Goal: Find specific page/section: Find specific page/section

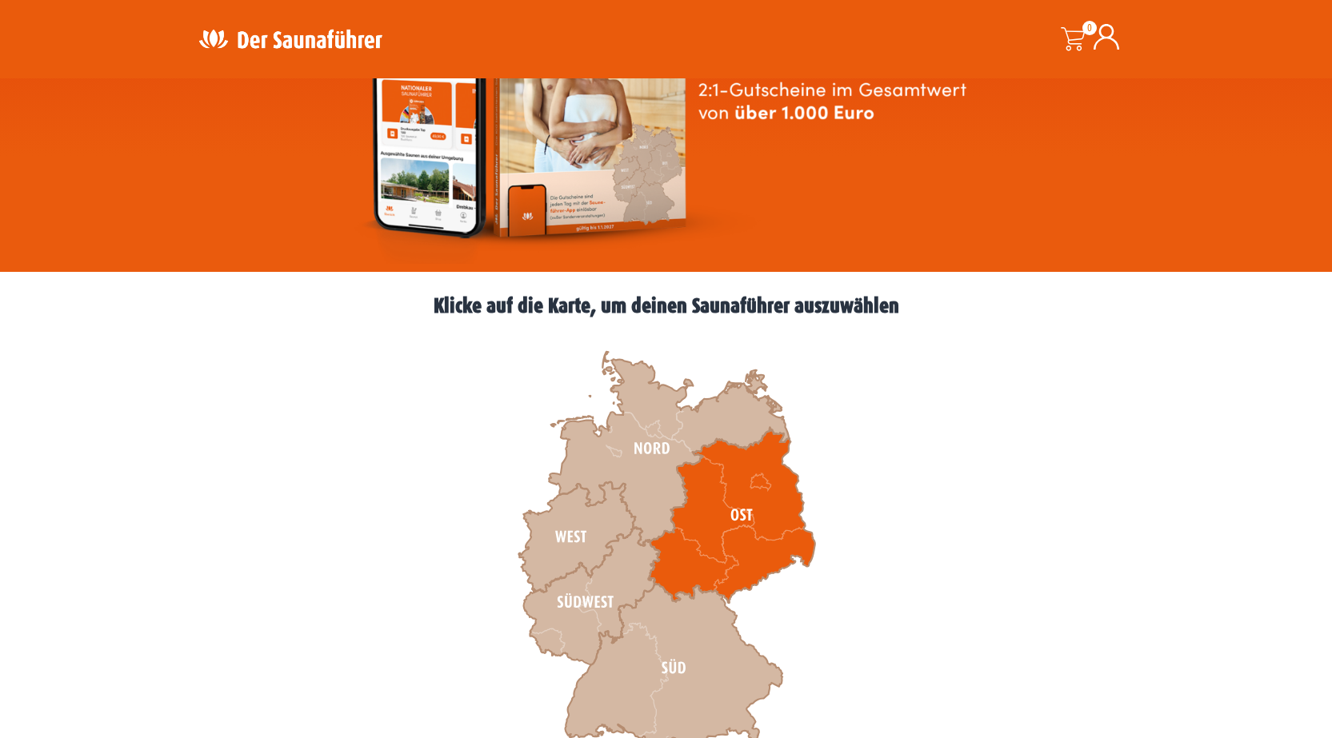
scroll to position [400, 0]
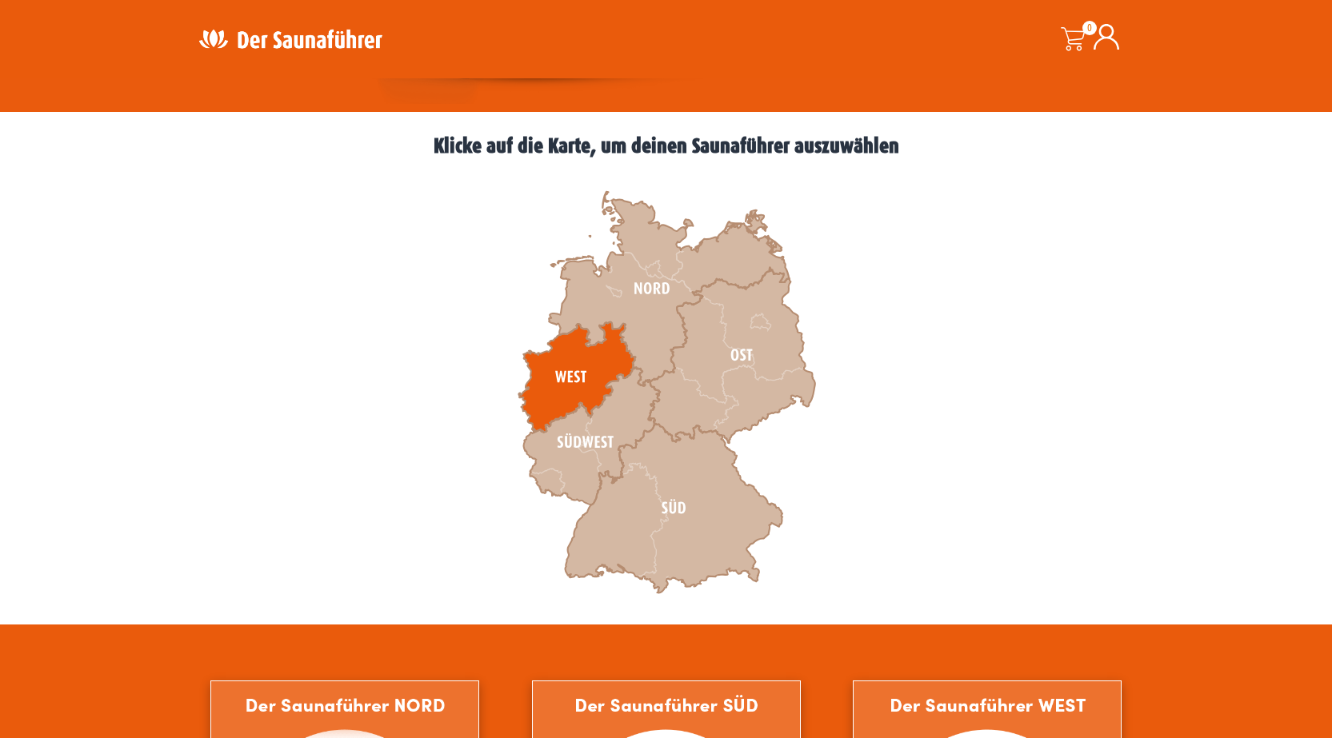
click at [546, 386] on icon at bounding box center [576, 377] width 117 height 110
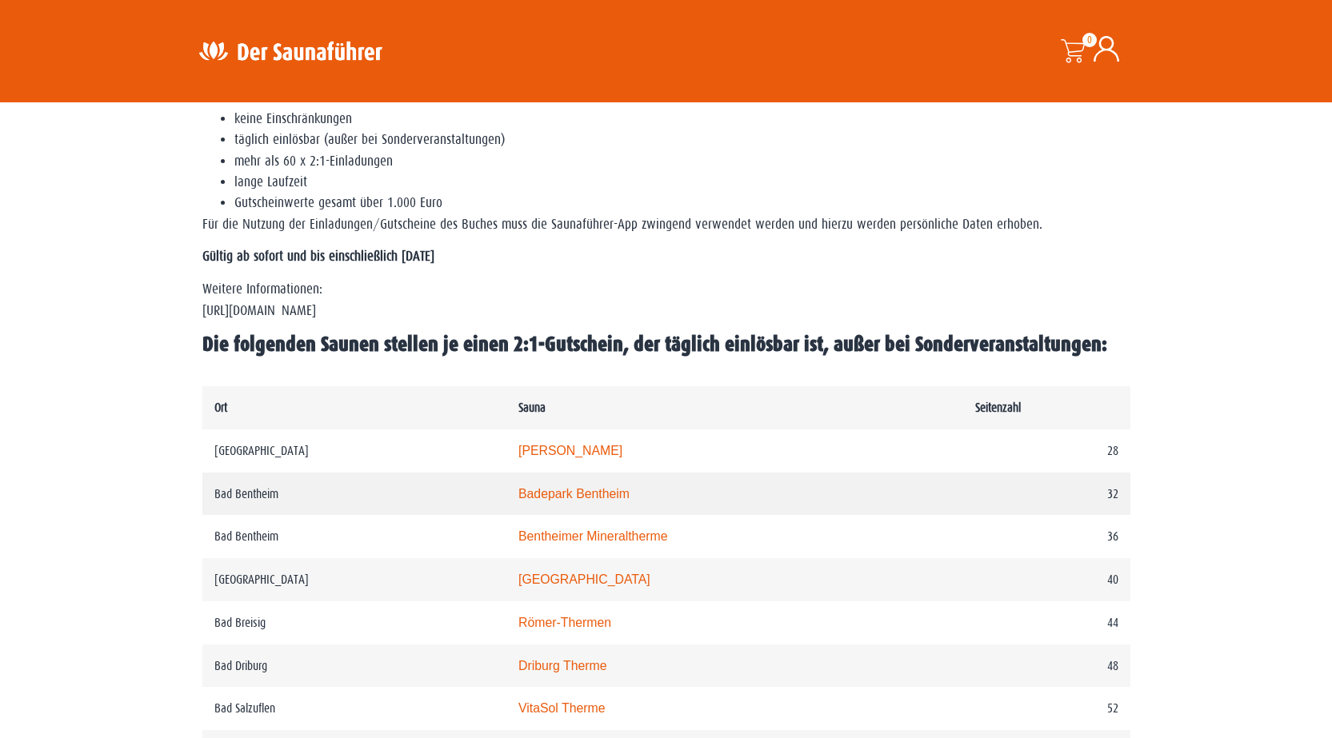
scroll to position [640, 0]
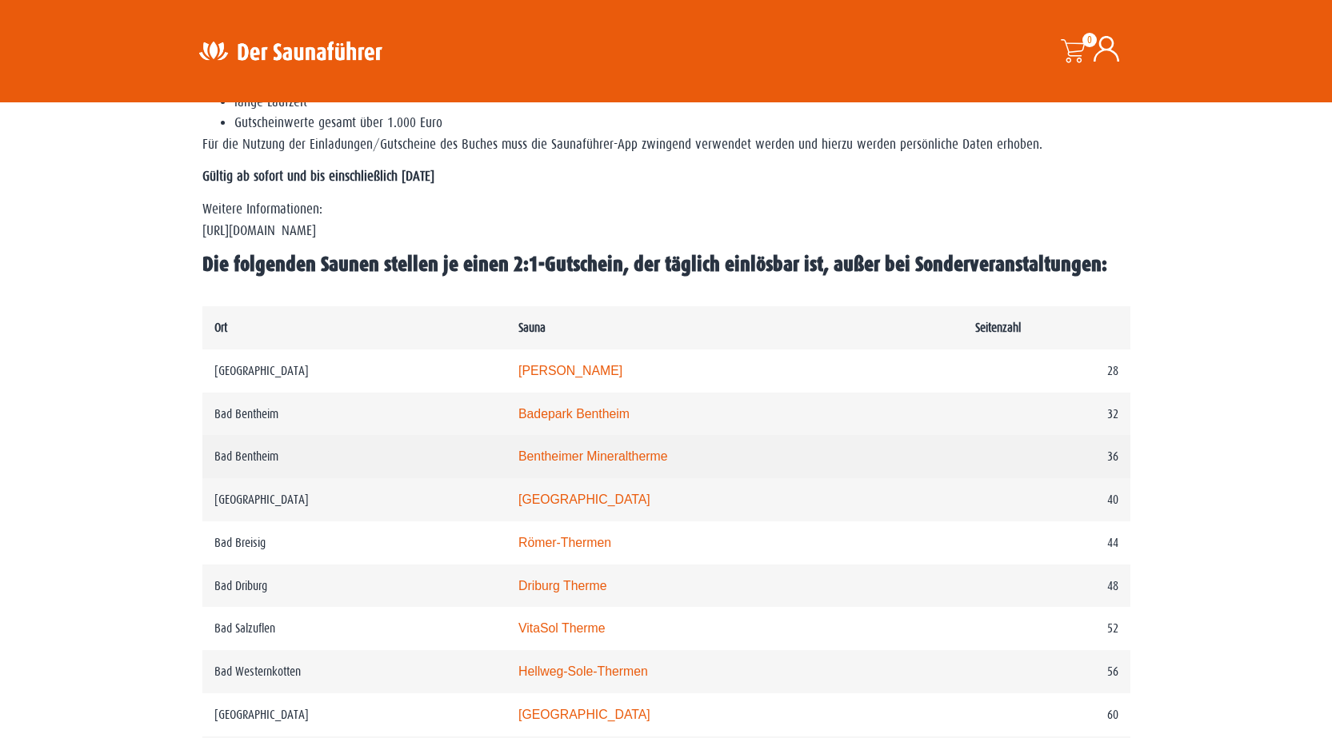
click at [963, 450] on td "36" at bounding box center [1046, 456] width 166 height 43
click at [668, 452] on link "Bentheimer Mineraltherme" at bounding box center [593, 457] width 150 height 14
